Goal: Check status: Check status

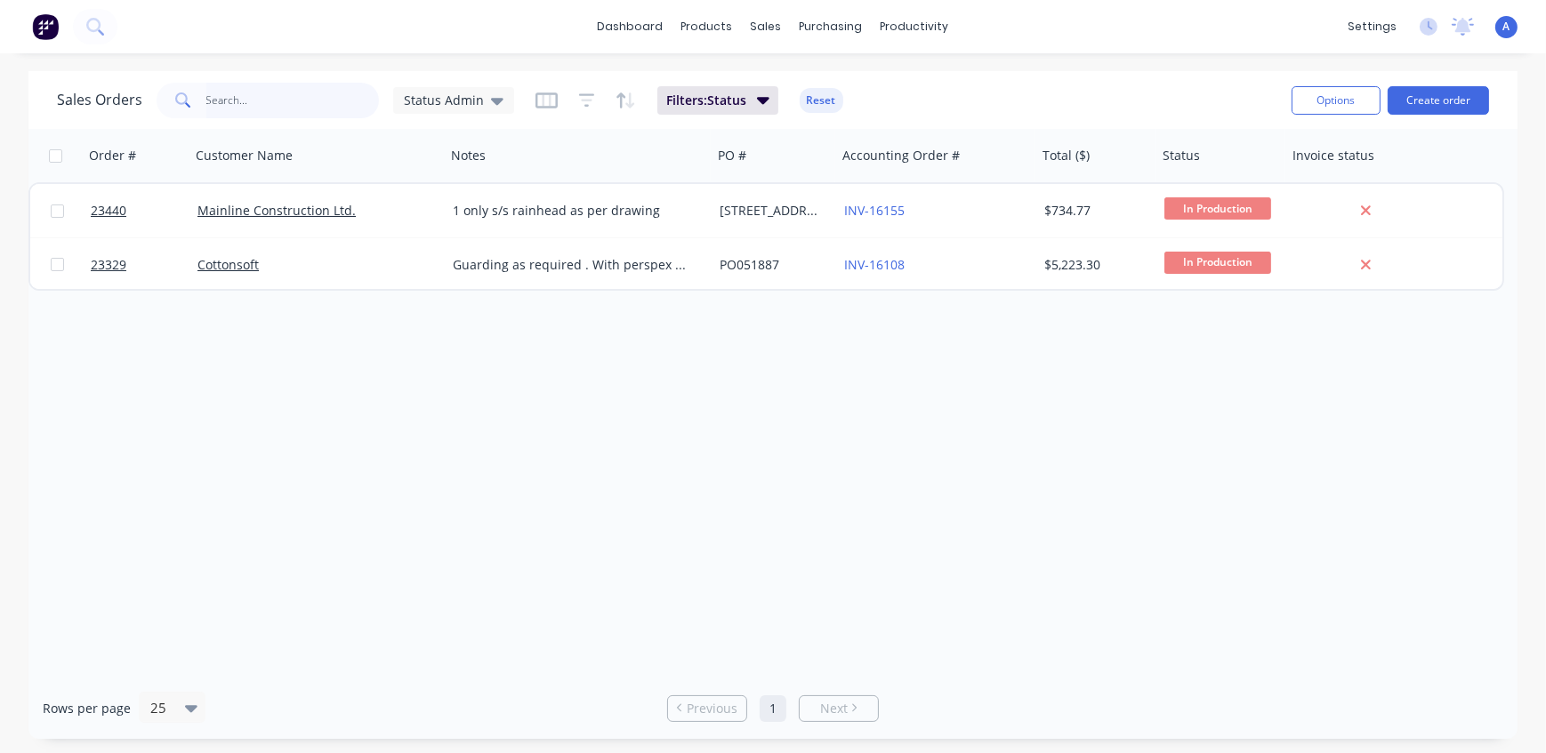
click at [274, 103] on input "text" at bounding box center [292, 101] width 173 height 36
click at [417, 100] on span "Status Admin" at bounding box center [444, 100] width 80 height 19
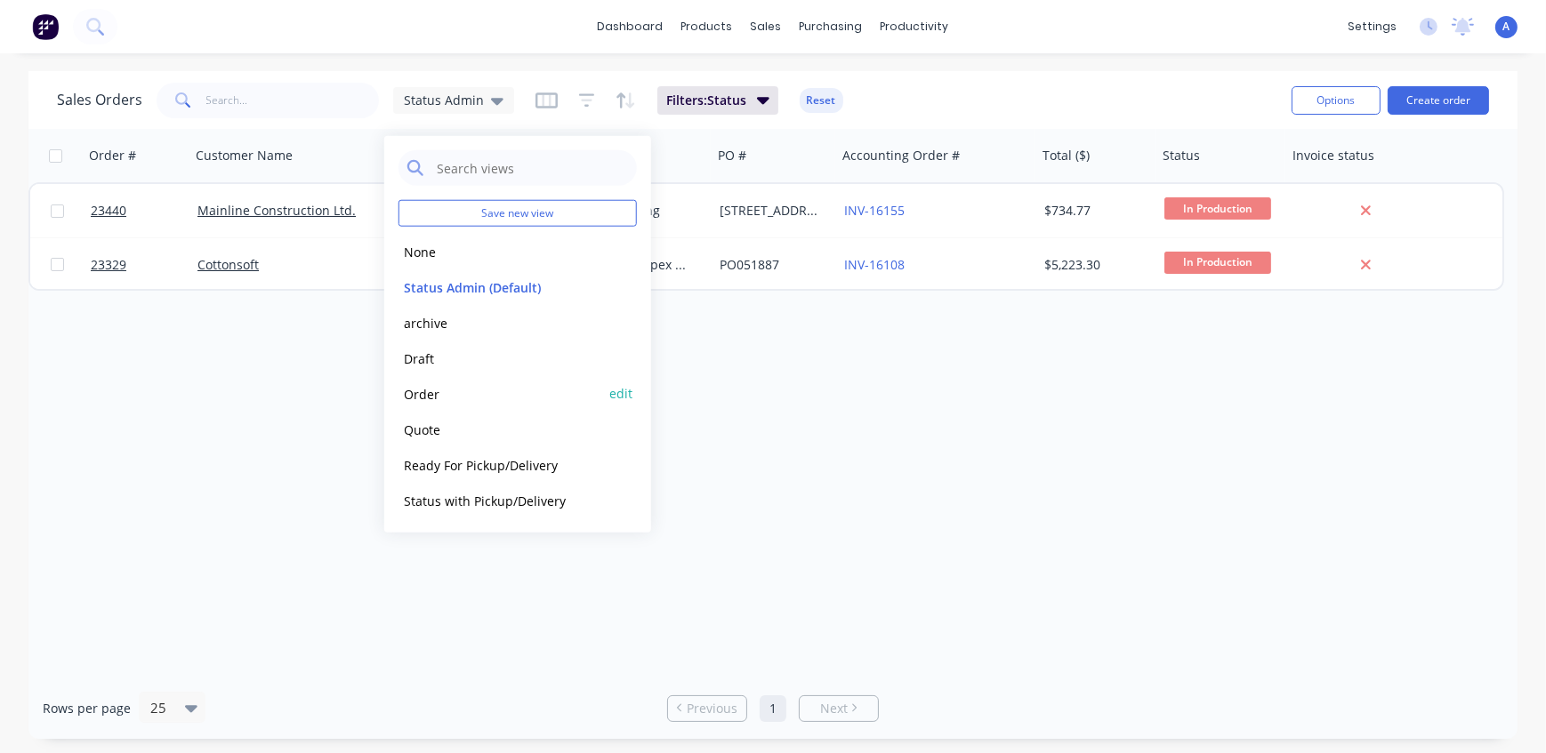
click at [442, 392] on button "Order" at bounding box center [499, 393] width 203 height 20
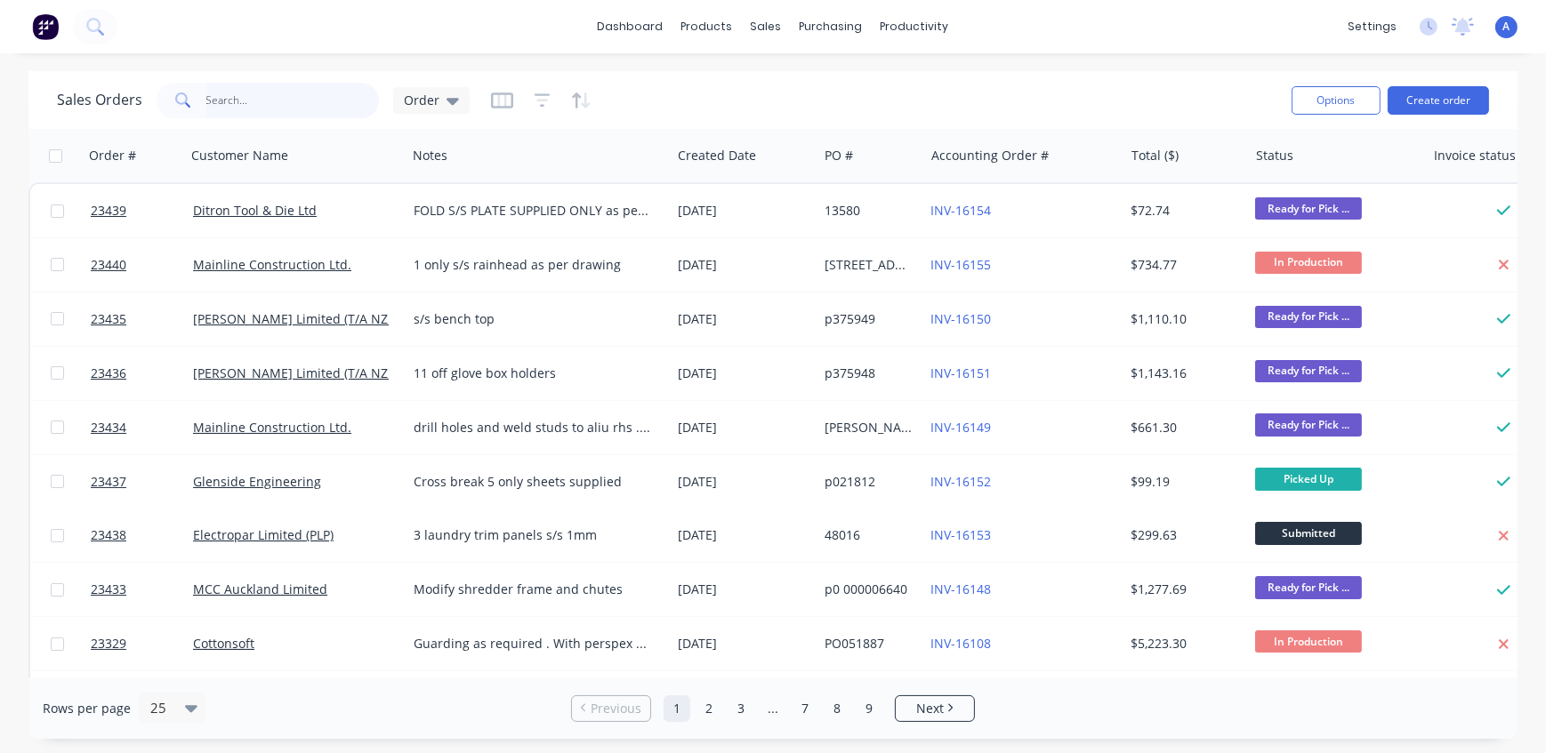
click at [243, 104] on input "text" at bounding box center [292, 101] width 173 height 36
type input "23387"
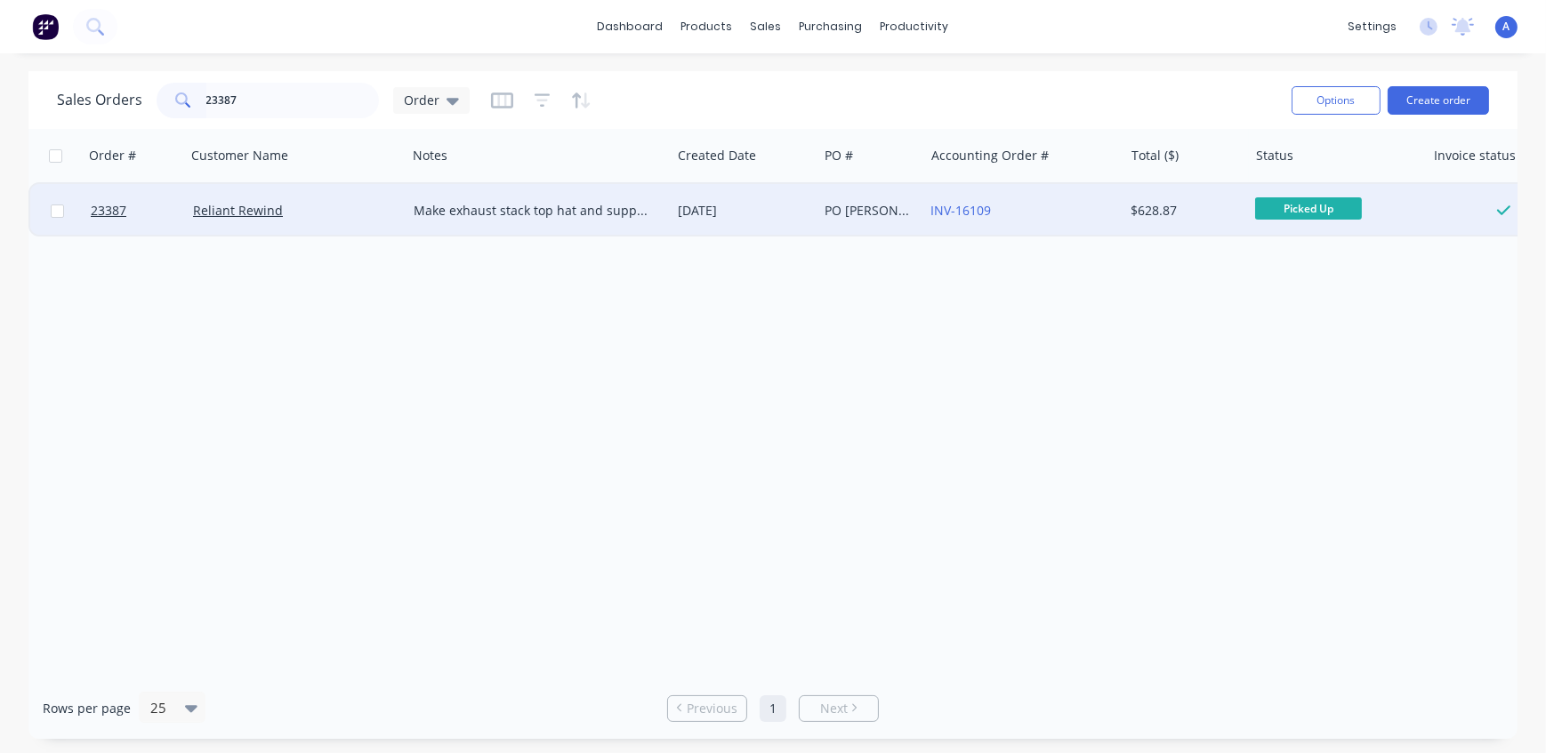
click at [317, 210] on div "Reliant Rewind" at bounding box center [291, 211] width 196 height 18
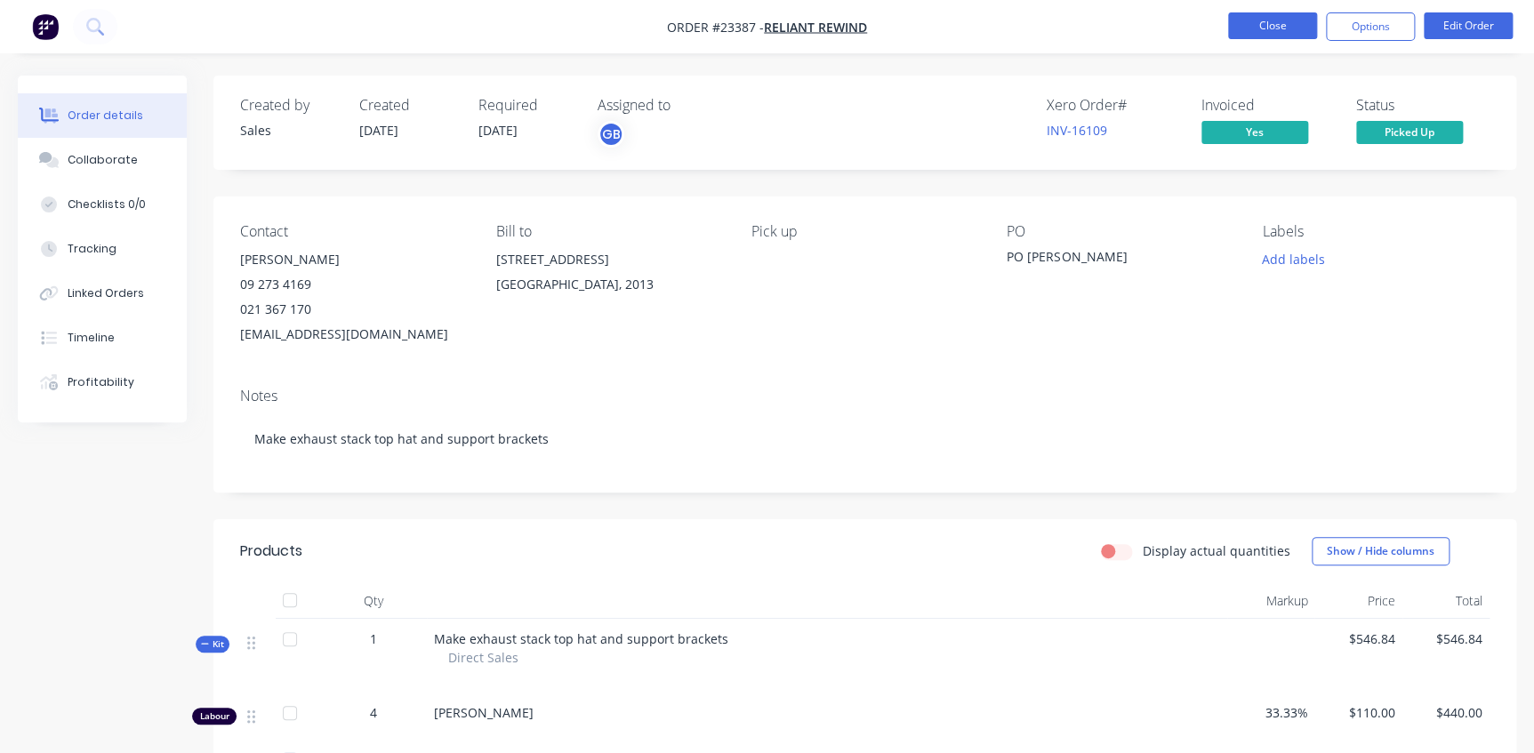
click at [1294, 26] on button "Close" at bounding box center [1272, 25] width 89 height 27
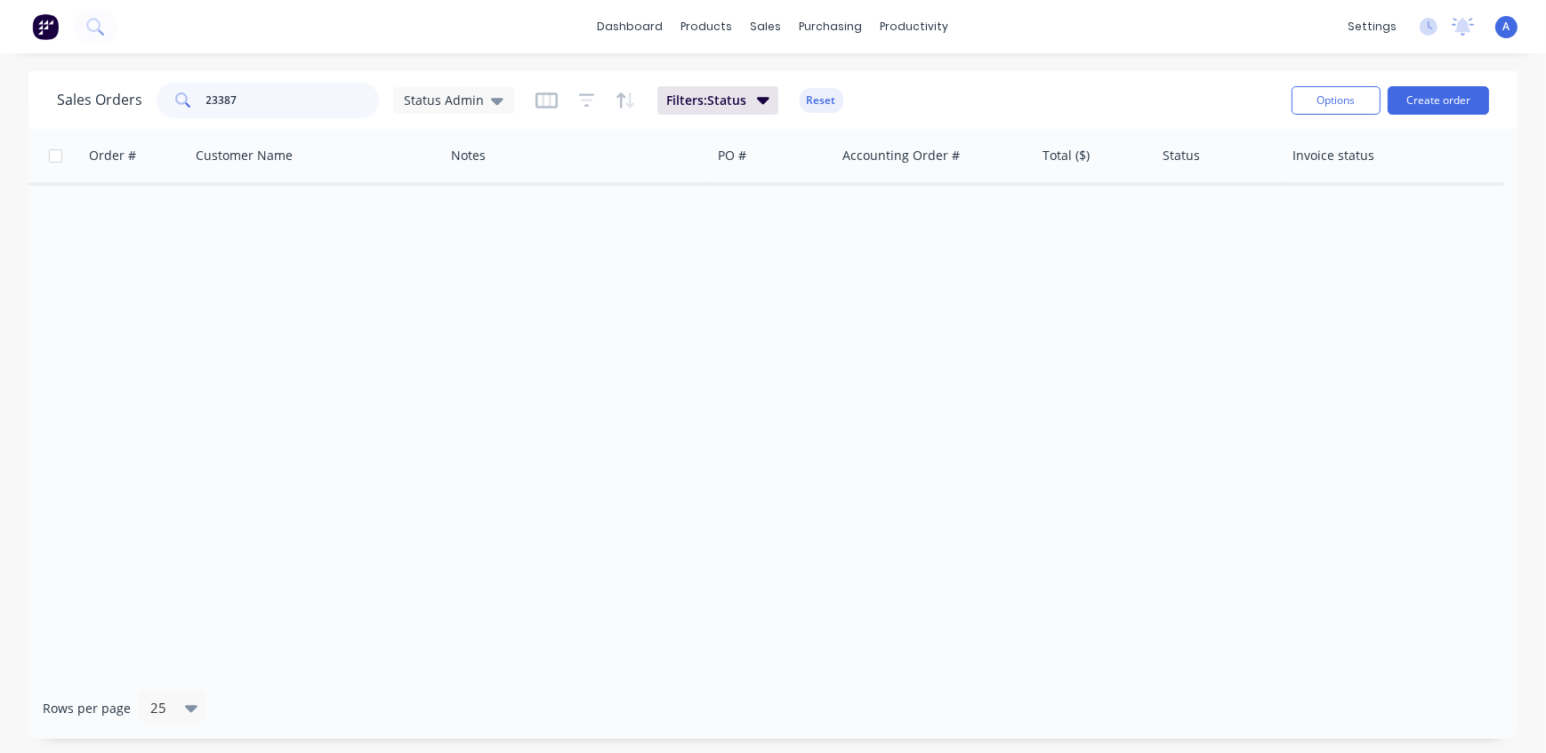
drag, startPoint x: 270, startPoint y: 103, endPoint x: 26, endPoint y: 91, distance: 244.9
click at [26, 91] on div "Sales Orders 23387 Status Admin Filters: Status Reset Options Create order Orde…" at bounding box center [773, 405] width 1546 height 668
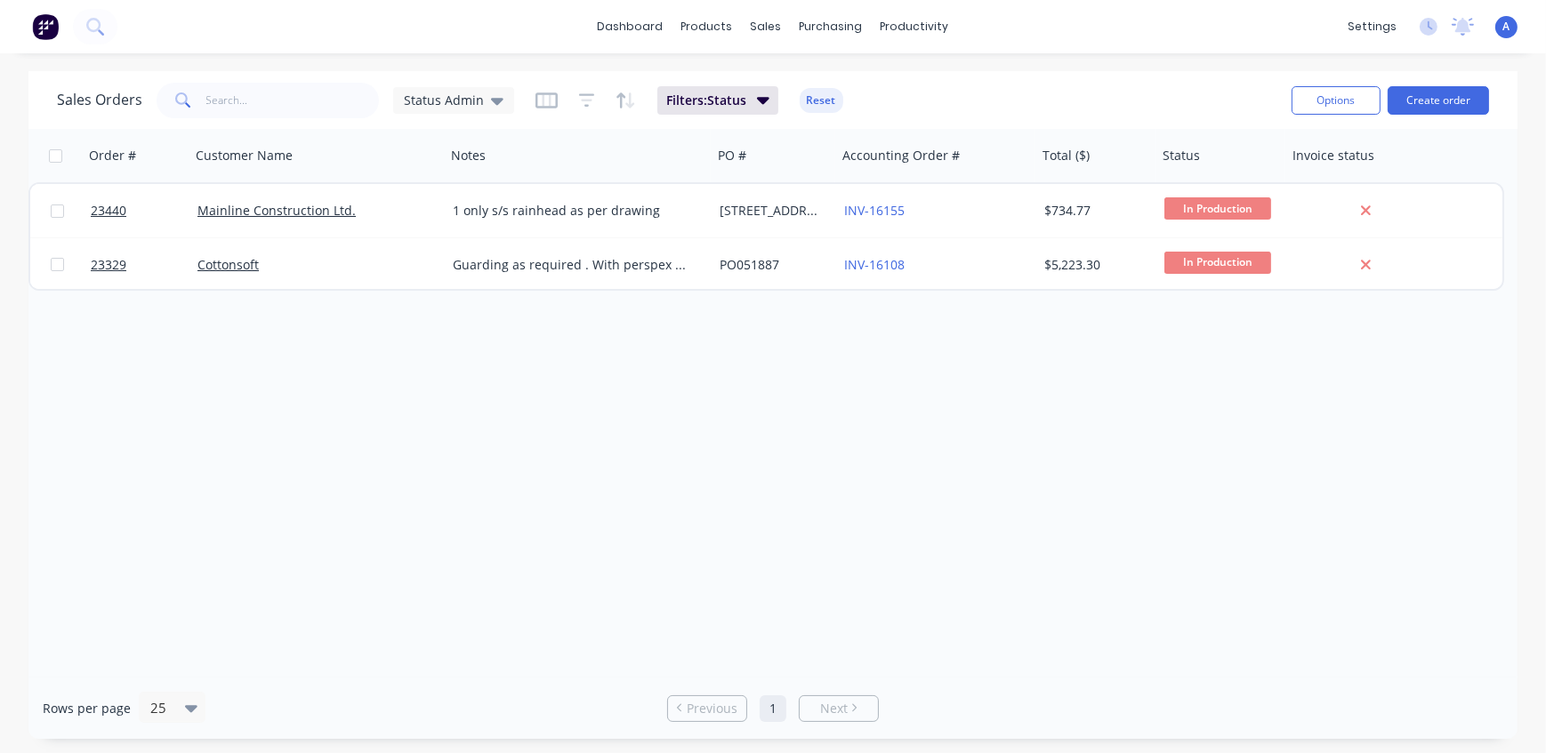
click at [540, 430] on div "Order # Customer Name Notes PO # Accounting Order # Total ($) Status Invoice st…" at bounding box center [772, 403] width 1489 height 549
click at [457, 98] on span "Status Admin" at bounding box center [444, 100] width 80 height 19
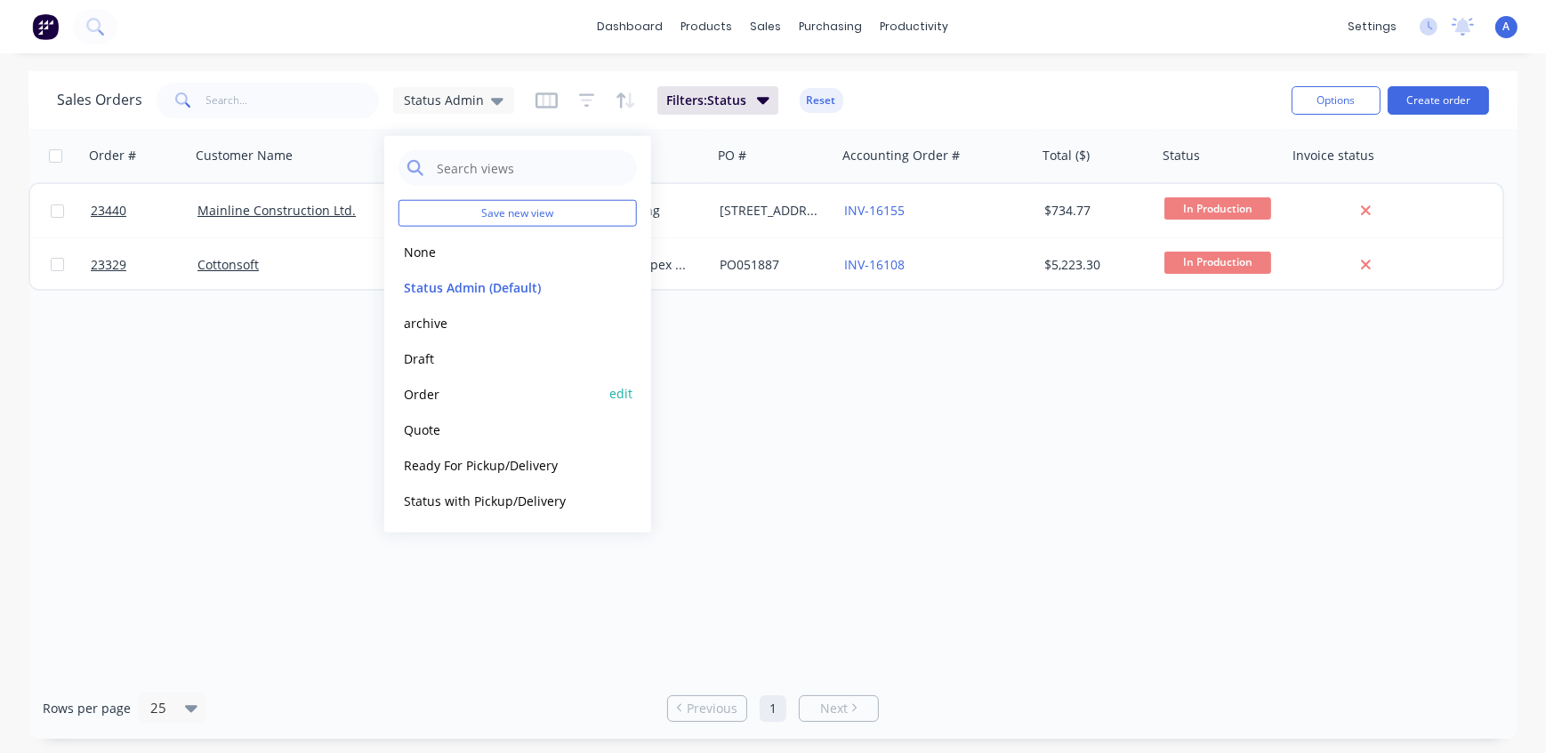
click at [426, 390] on button "Order" at bounding box center [499, 393] width 203 height 20
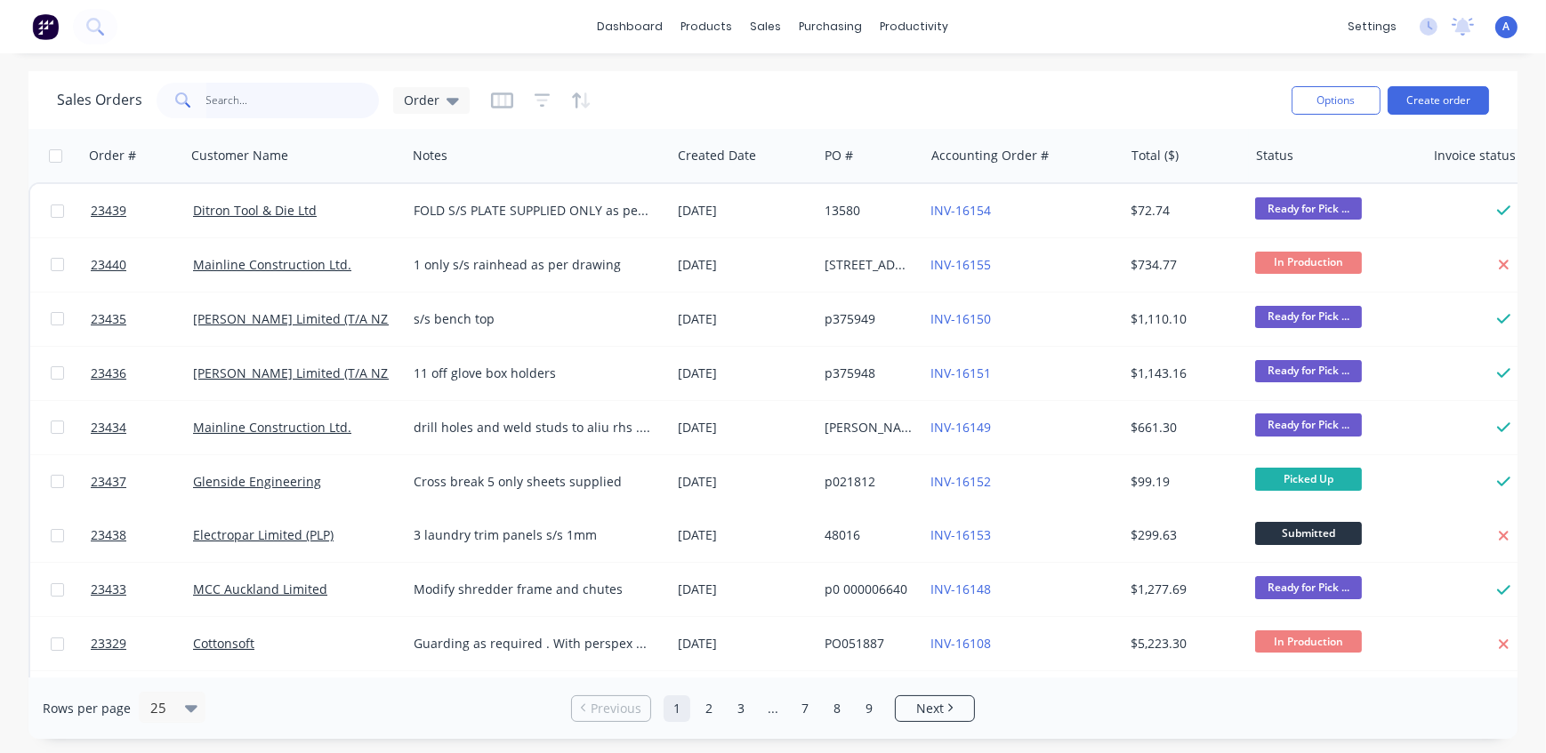
click at [235, 97] on input "text" at bounding box center [292, 101] width 173 height 36
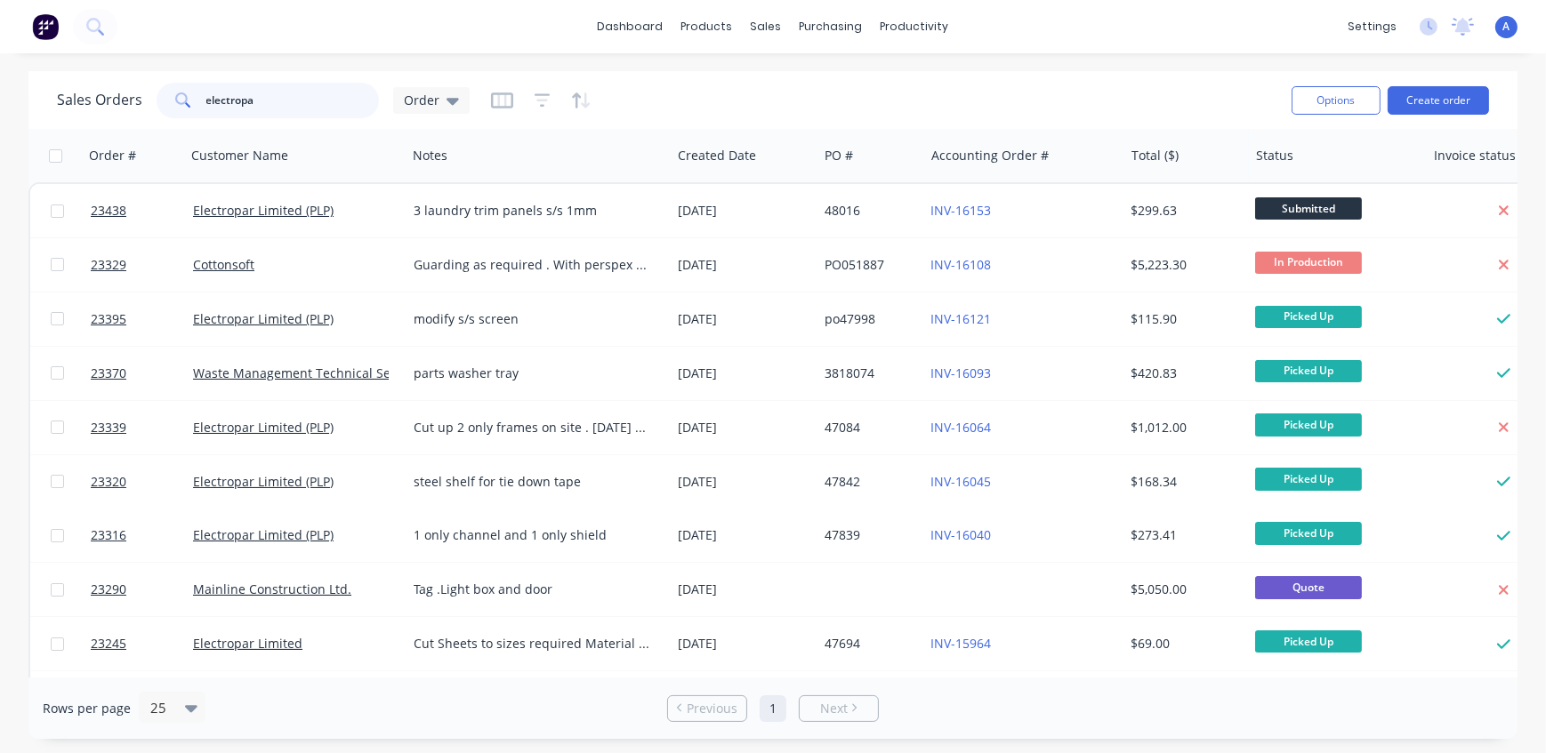
type input "electropar"
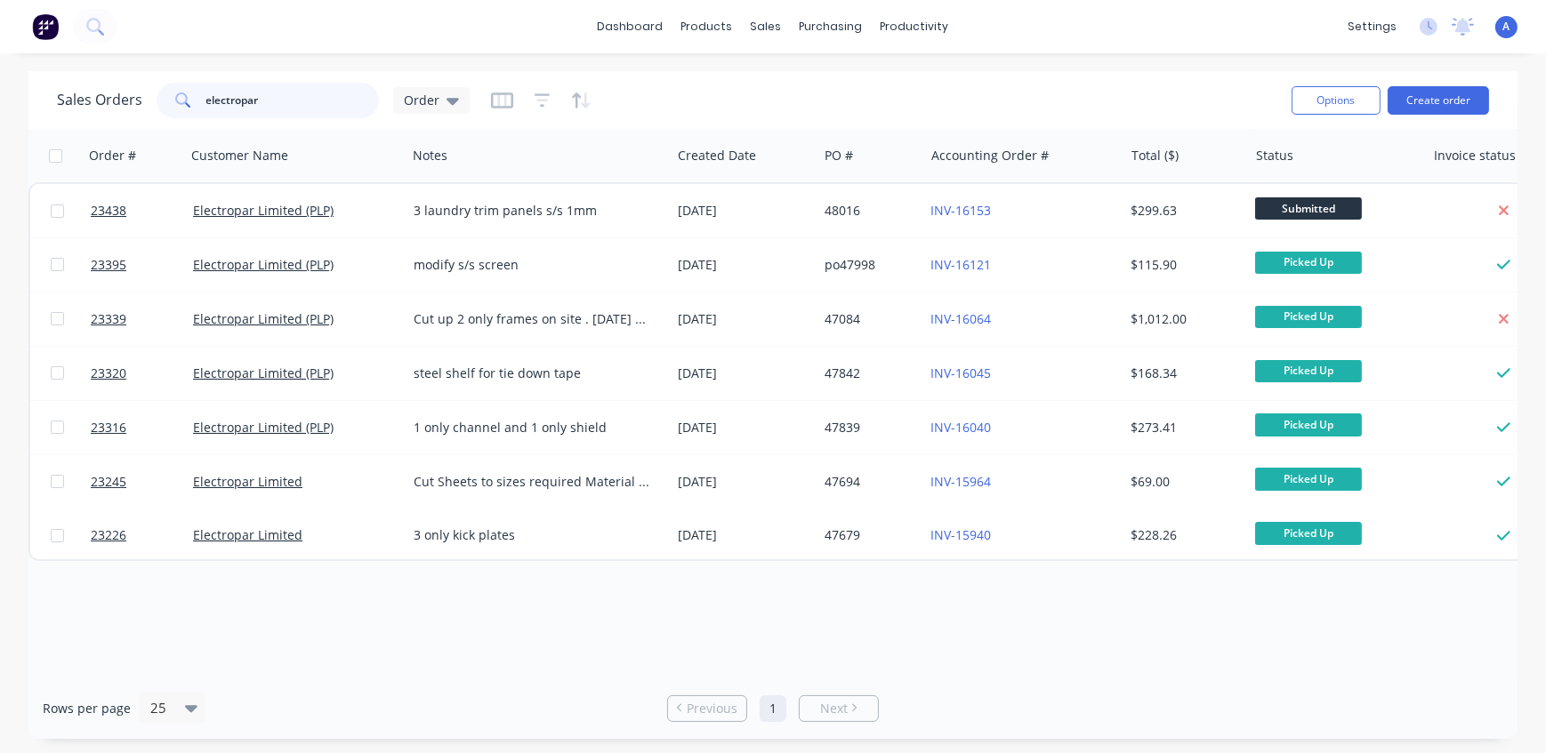
drag, startPoint x: 306, startPoint y: 100, endPoint x: 202, endPoint y: 100, distance: 104.1
click at [202, 100] on div "electropar" at bounding box center [268, 101] width 222 height 36
type input "plp"
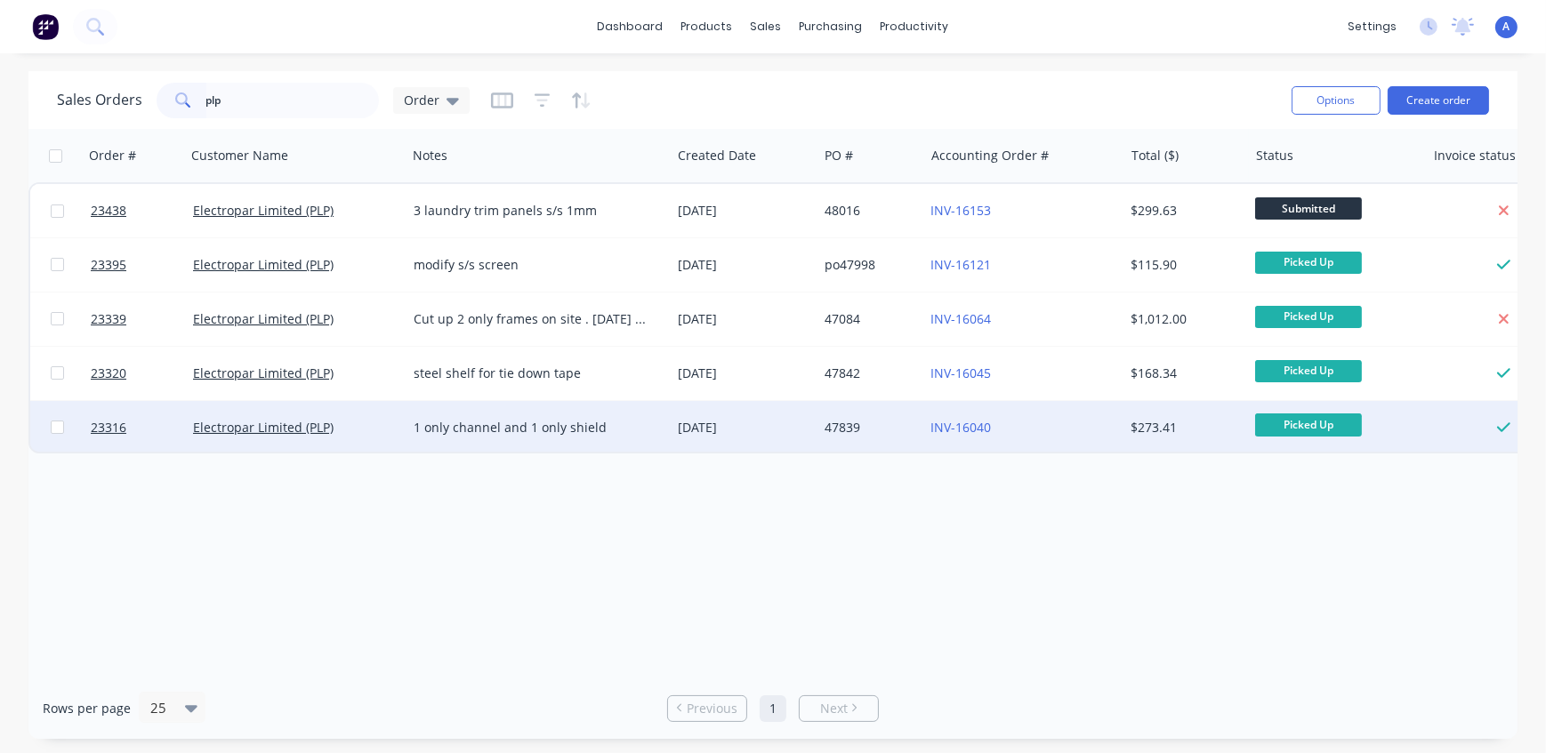
click at [270, 436] on div "Electropar Limited (PLP)" at bounding box center [296, 427] width 221 height 53
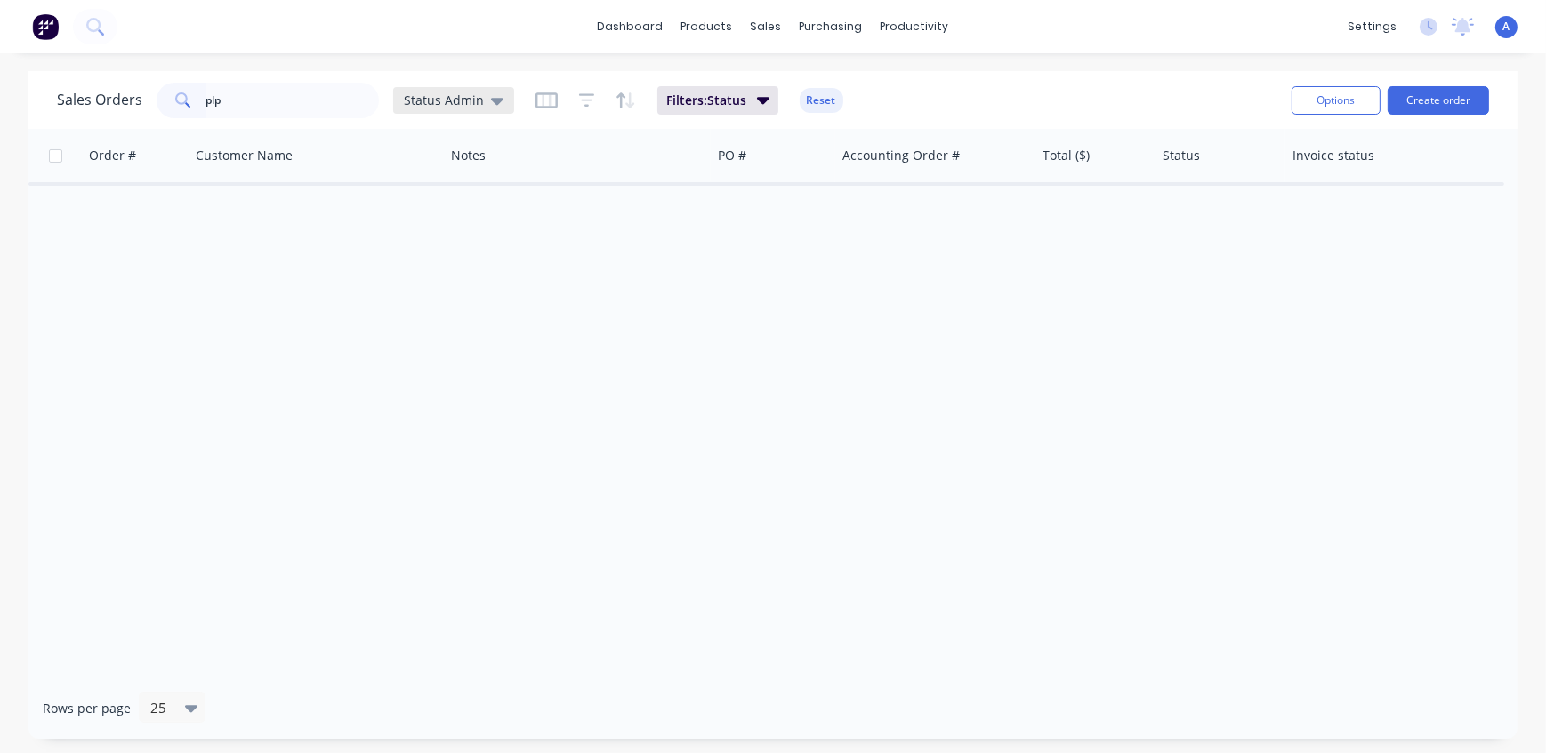
click at [449, 100] on span "Status Admin" at bounding box center [444, 100] width 80 height 19
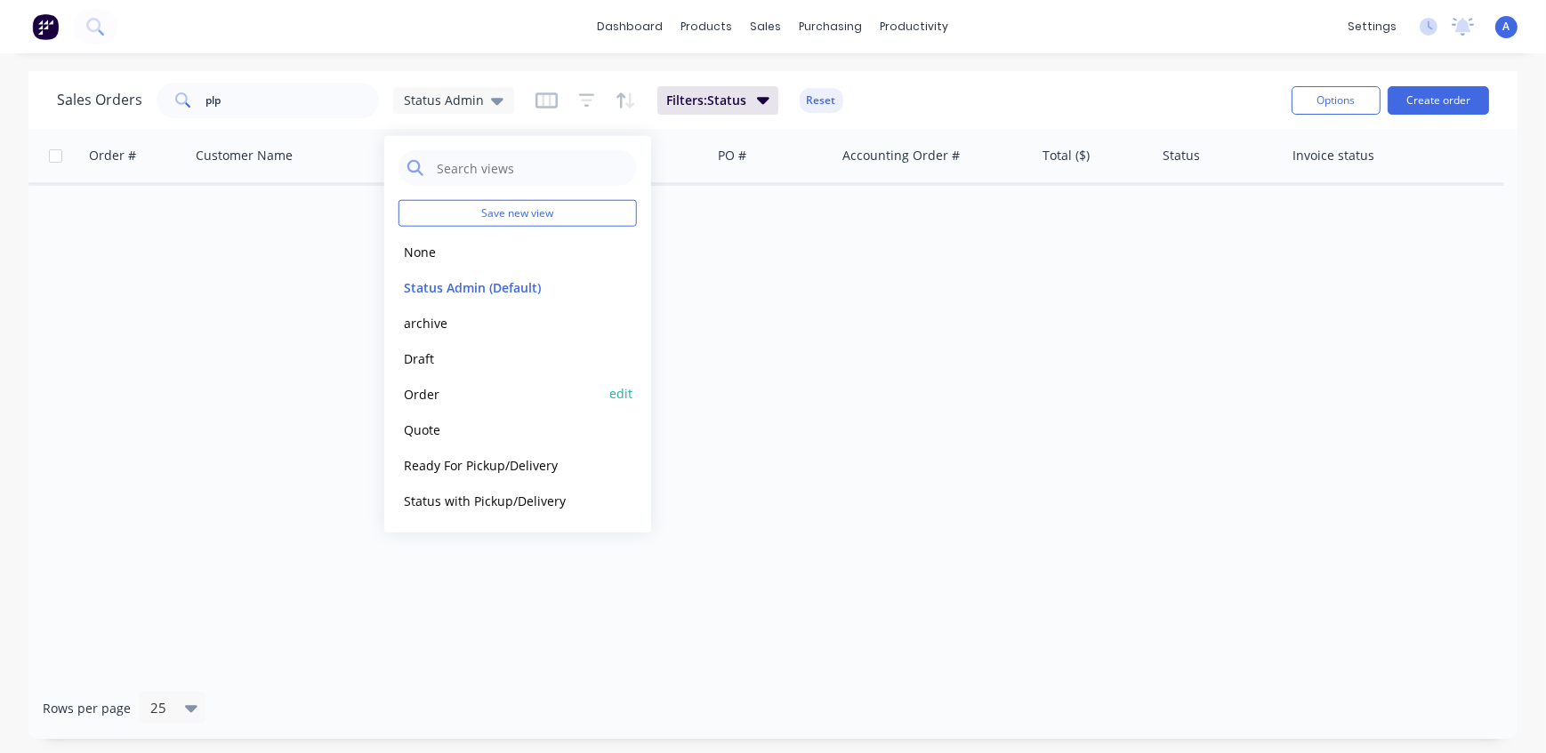
click at [442, 397] on button "Order" at bounding box center [499, 393] width 203 height 20
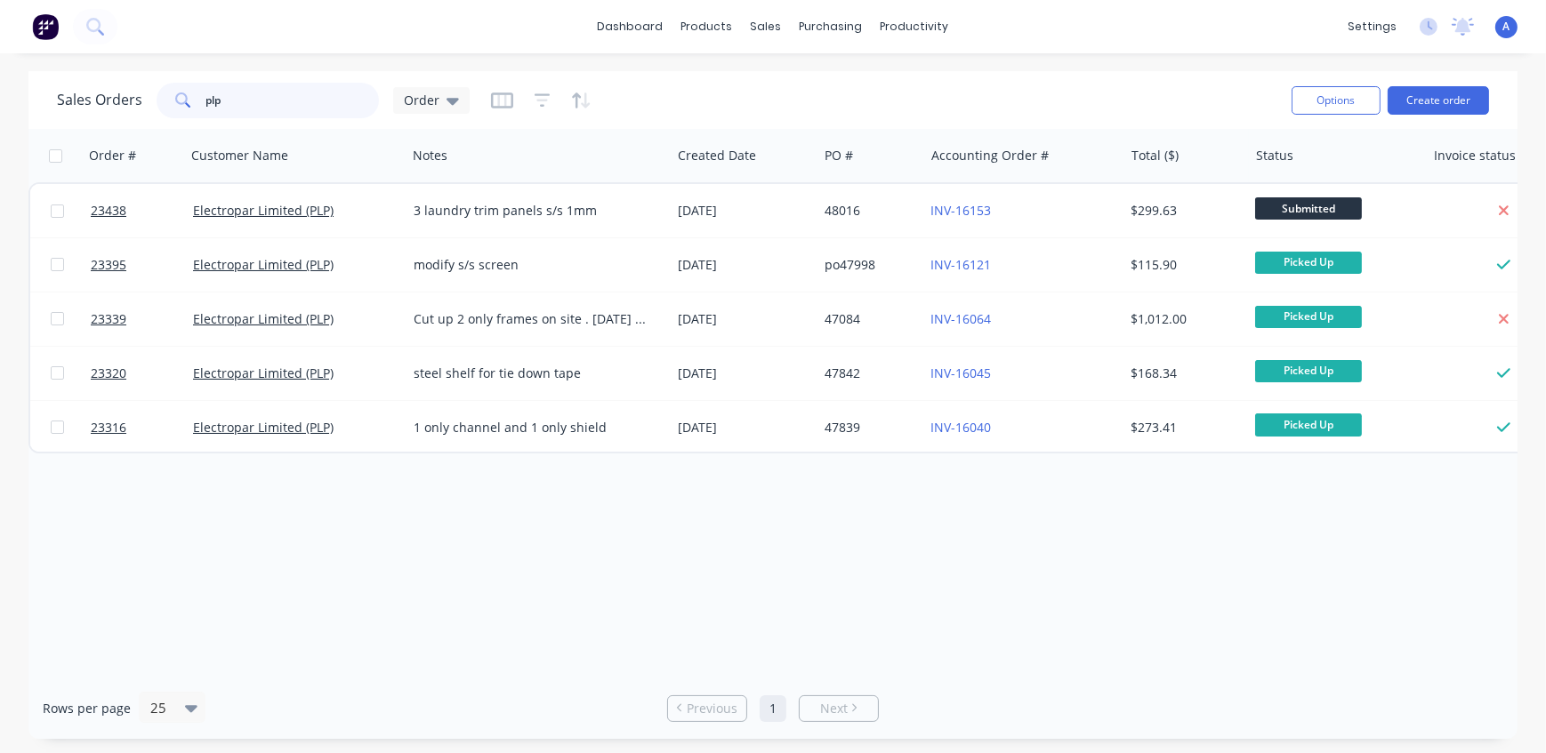
drag, startPoint x: 236, startPoint y: 105, endPoint x: 157, endPoint y: 102, distance: 79.2
click at [157, 102] on div "plp" at bounding box center [268, 101] width 222 height 36
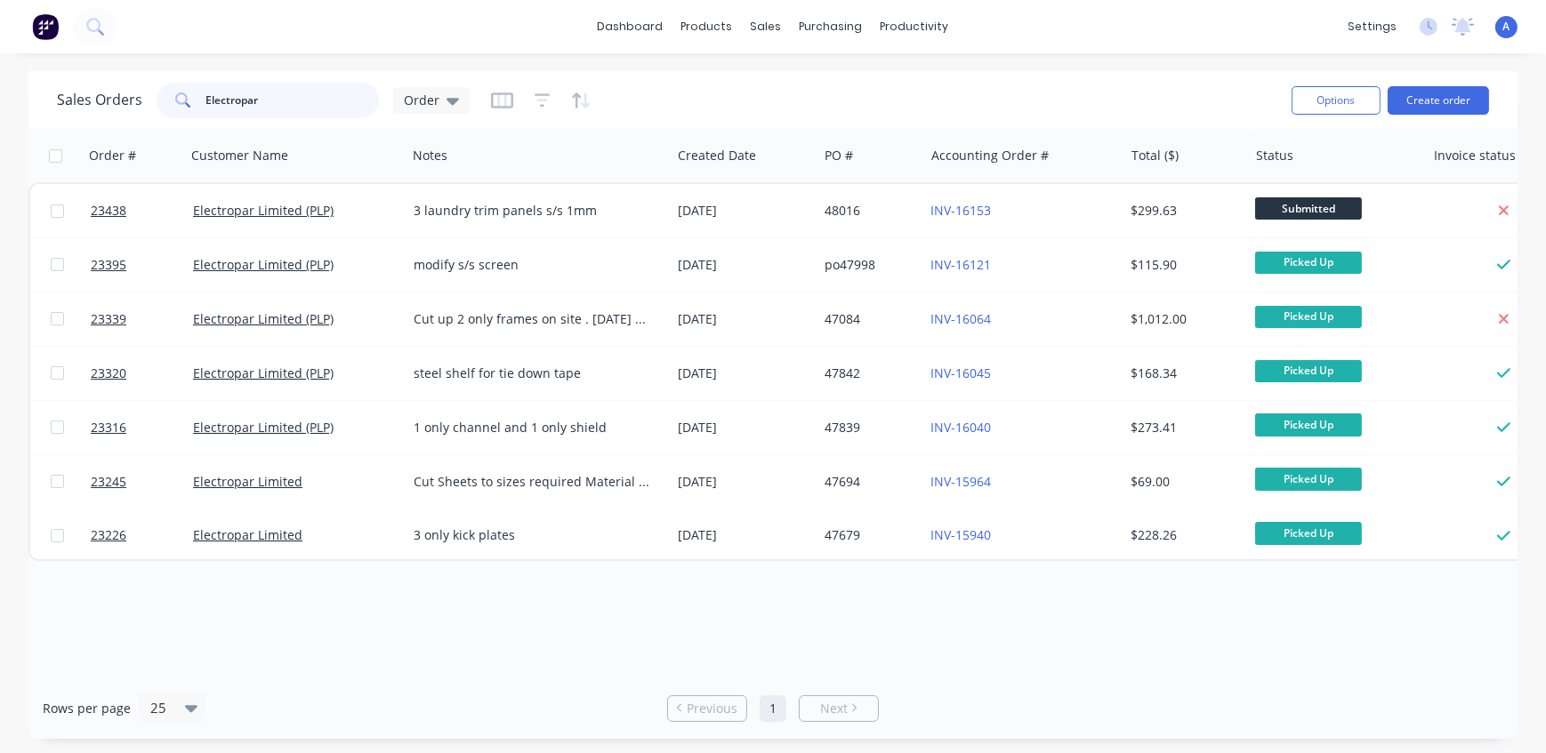
drag, startPoint x: 268, startPoint y: 98, endPoint x: 128, endPoint y: 83, distance: 140.4
click at [128, 83] on div "Sales Orders Electropar Order" at bounding box center [263, 101] width 413 height 36
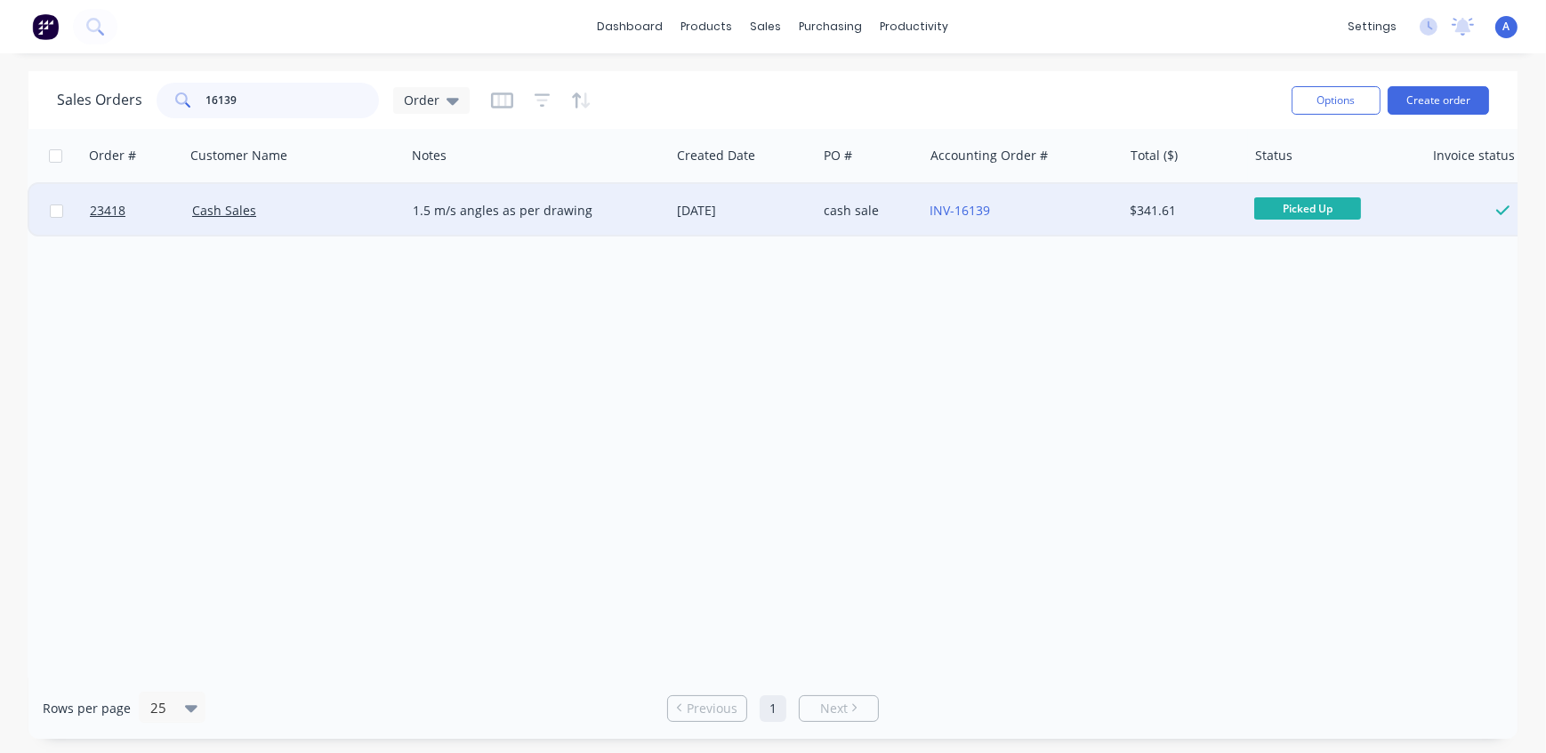
scroll to position [0, 2]
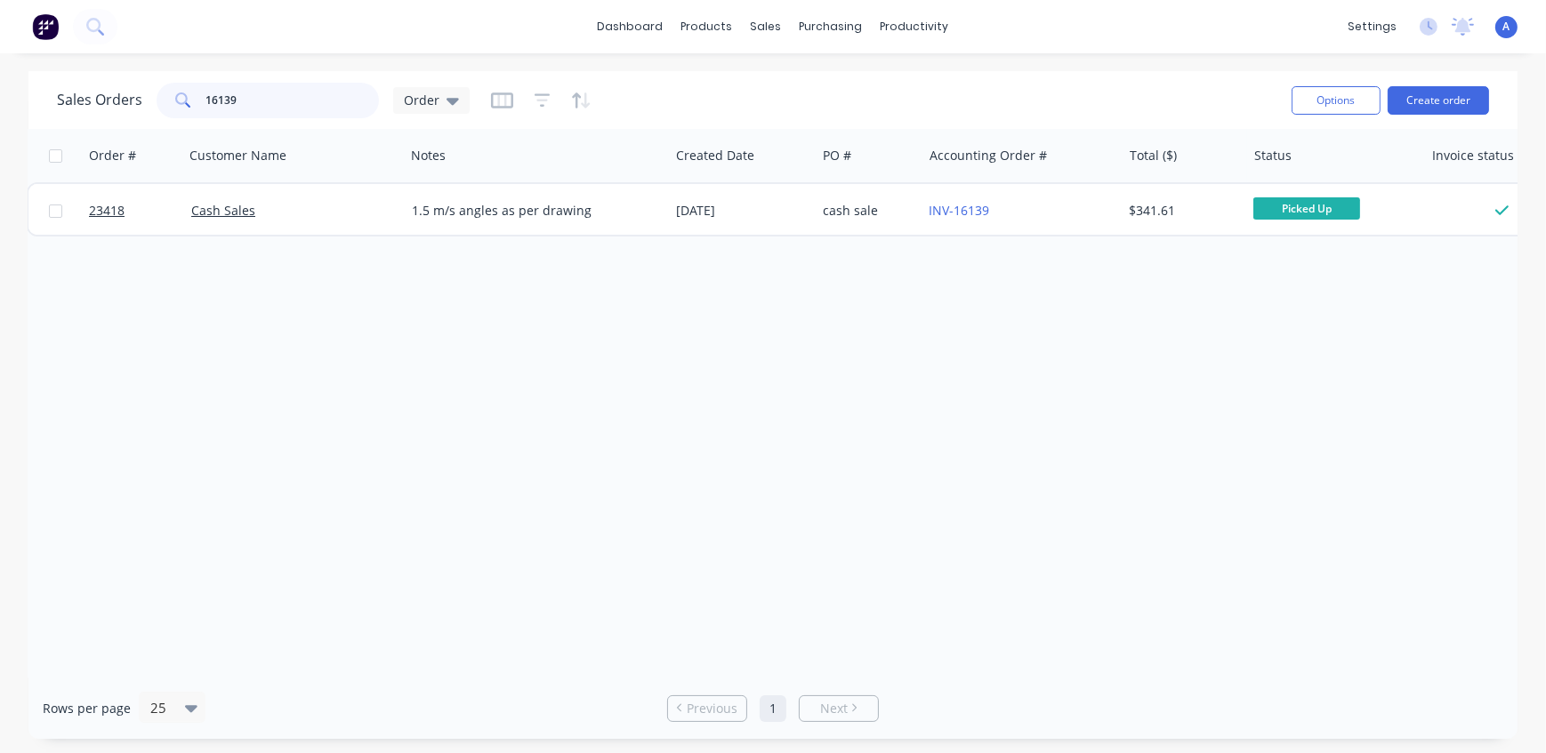
click at [217, 99] on input "16139" at bounding box center [292, 101] width 173 height 36
click at [263, 102] on input "16039" at bounding box center [292, 101] width 173 height 36
type input "16040"
drag, startPoint x: 263, startPoint y: 100, endPoint x: 165, endPoint y: 93, distance: 98.9
click at [165, 93] on div "16040" at bounding box center [268, 101] width 222 height 36
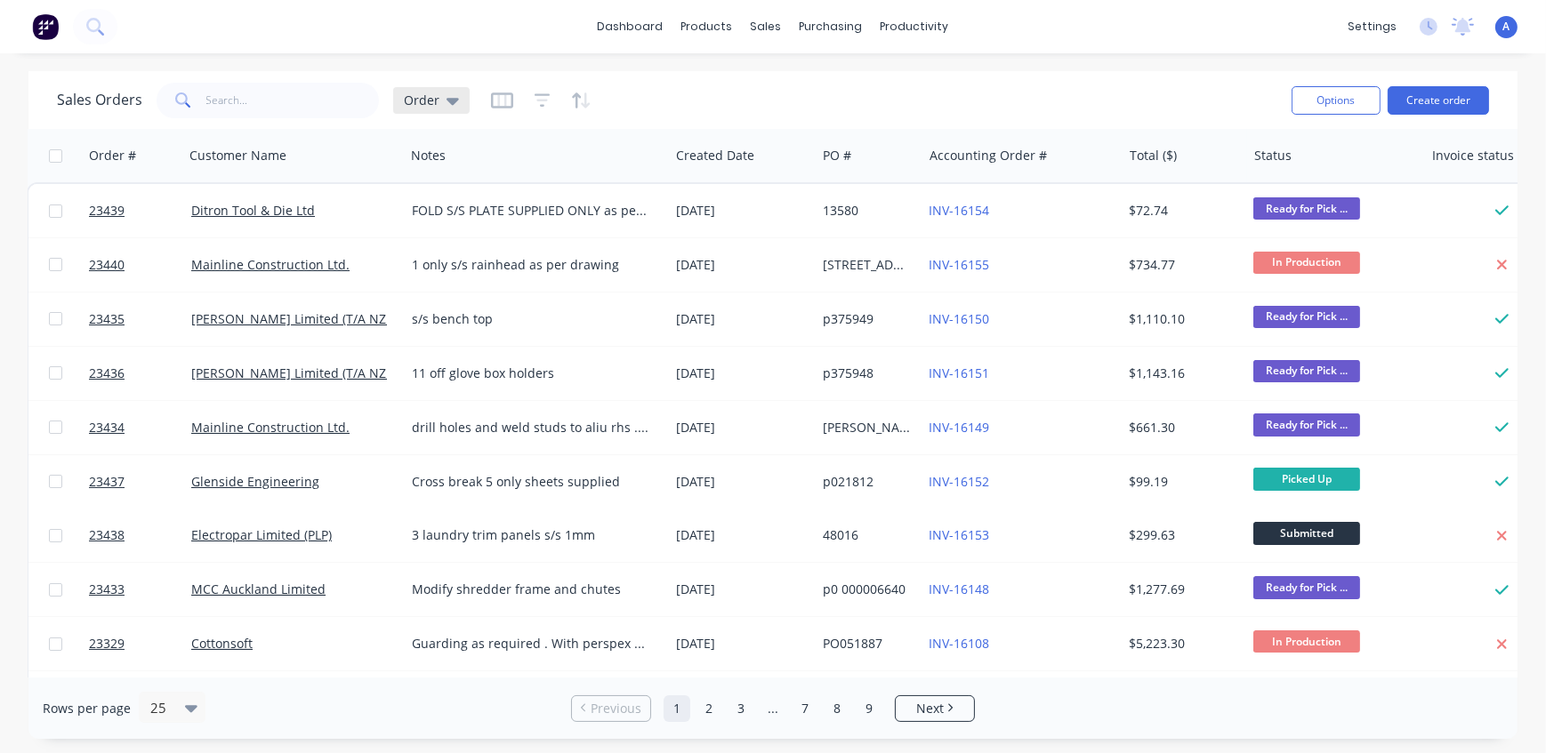
click at [420, 100] on span "Order" at bounding box center [422, 100] width 36 height 19
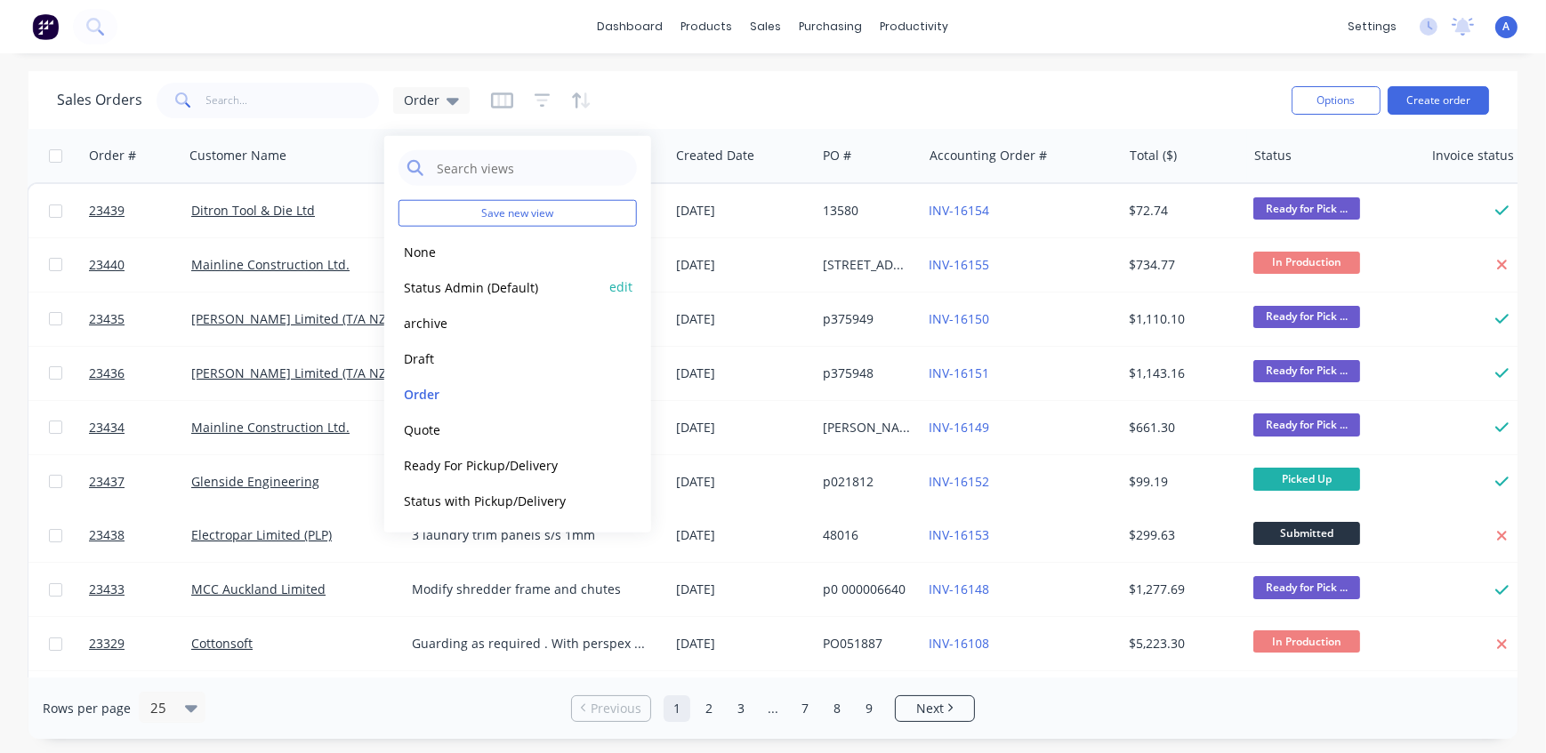
click at [449, 277] on button "Status Admin (Default)" at bounding box center [499, 287] width 203 height 20
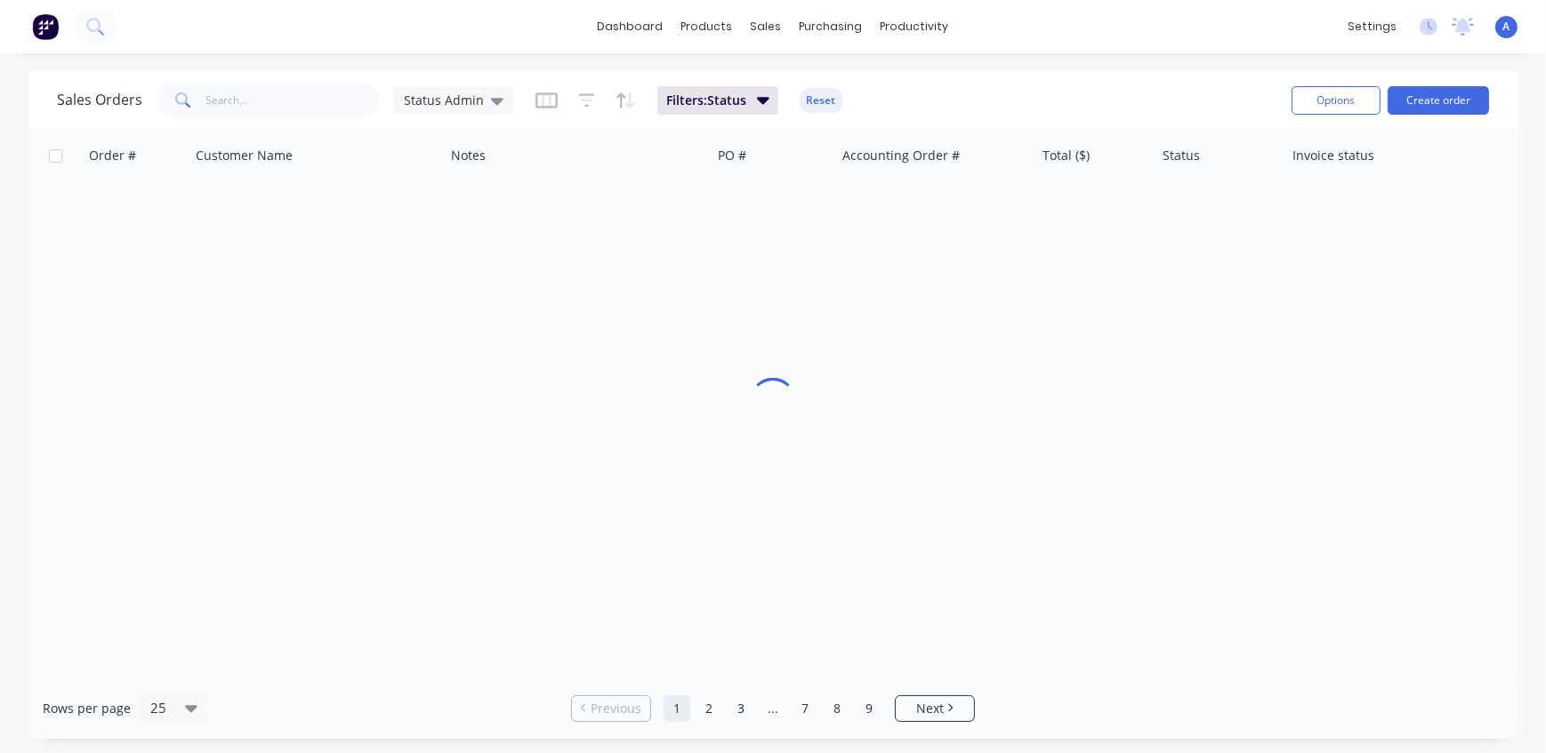
scroll to position [0, 0]
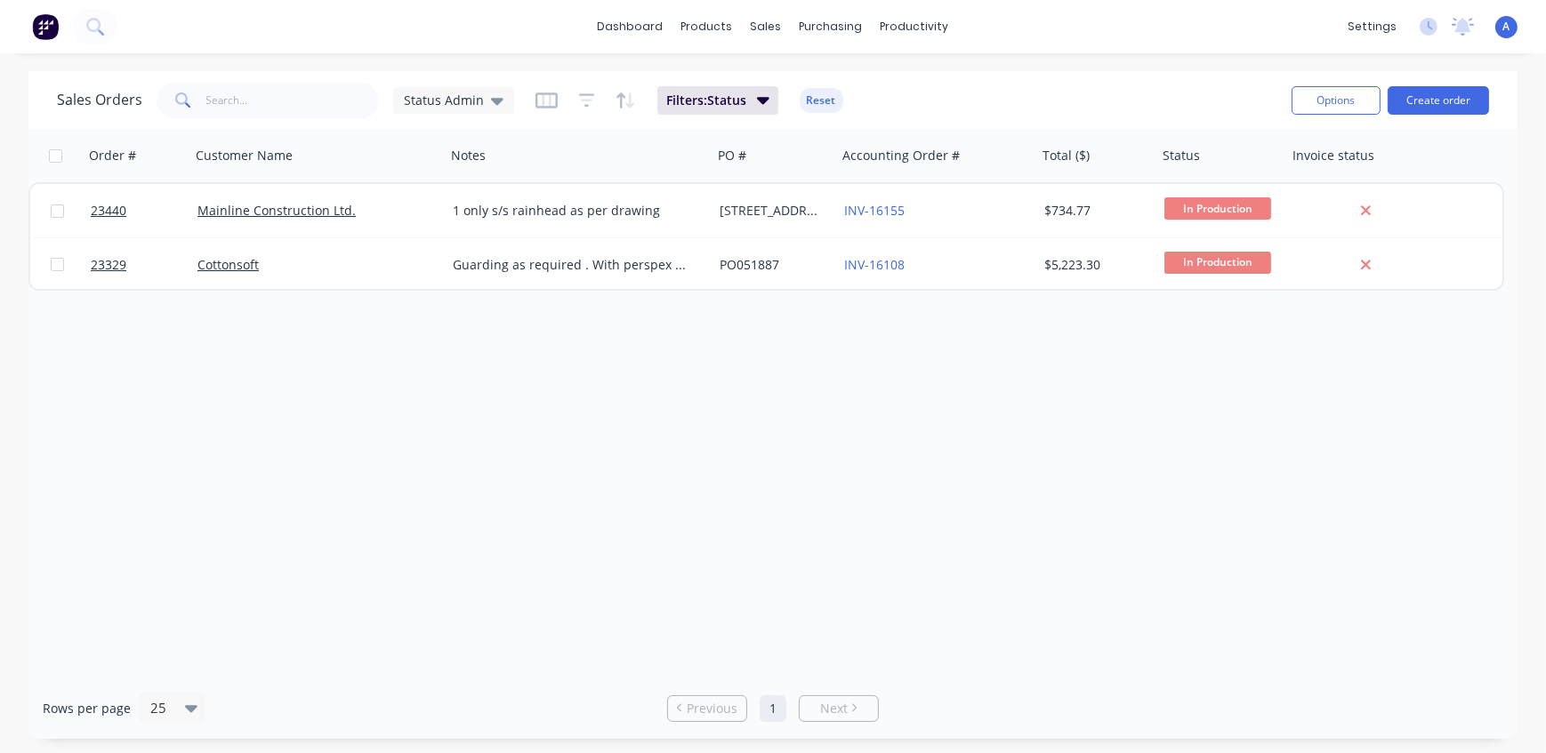
click at [968, 104] on div "Sales Orders Status Admin Filters: Status Reset" at bounding box center [667, 100] width 1220 height 44
